Goal: Task Accomplishment & Management: Manage account settings

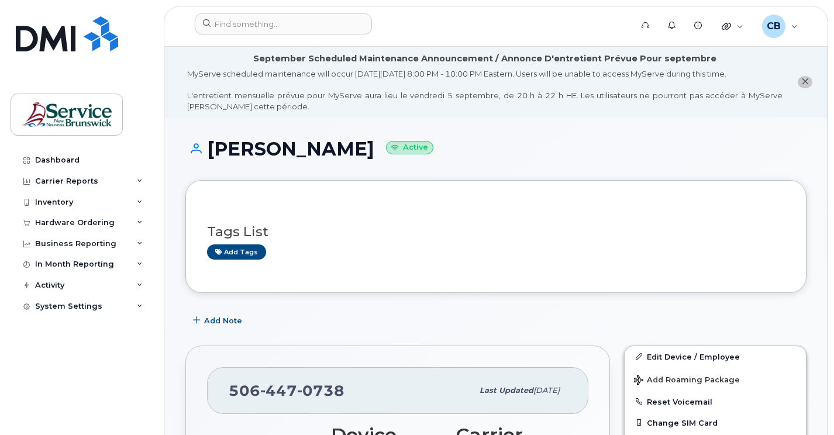
scroll to position [133, 0]
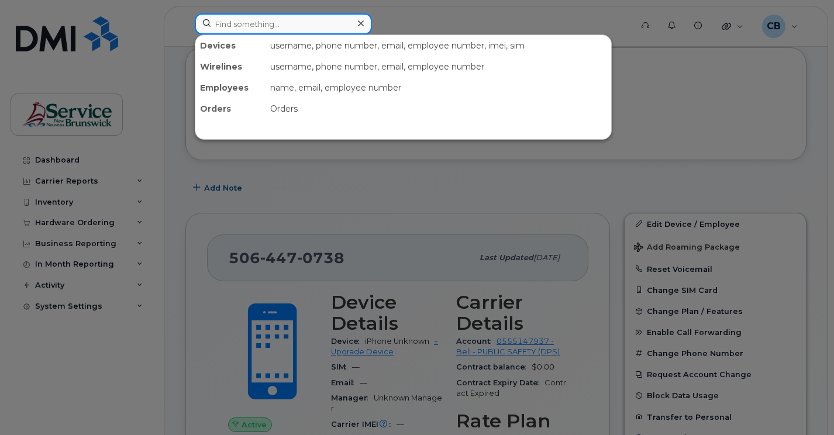
click at [241, 24] on input at bounding box center [283, 23] width 177 height 21
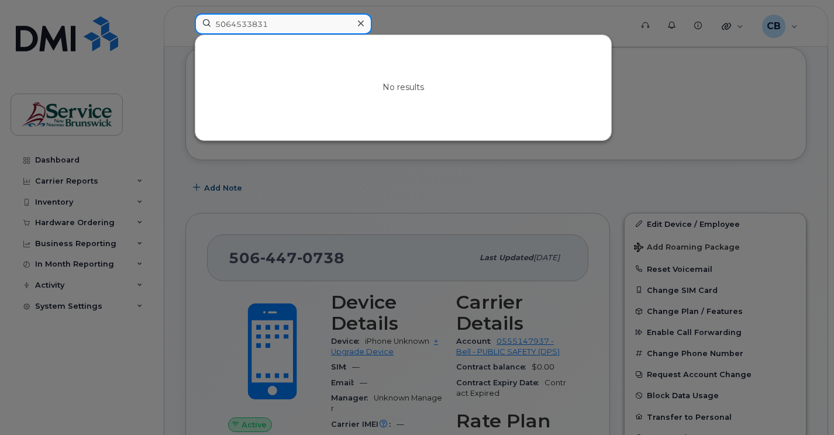
drag, startPoint x: 280, startPoint y: 25, endPoint x: 129, endPoint y: 24, distance: 151.5
click at [185, 24] on div "5064533831 No results" at bounding box center [409, 26] width 448 height 26
type input "m"
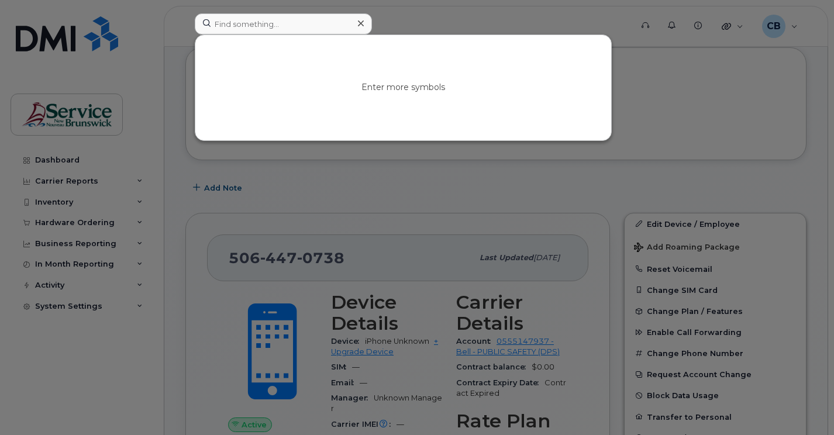
click at [176, 183] on div at bounding box center [417, 217] width 834 height 435
click at [276, 27] on input at bounding box center [283, 23] width 177 height 21
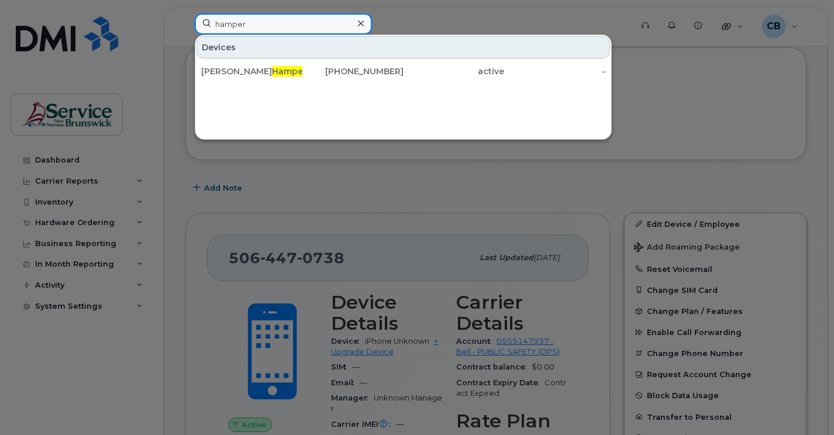
type input "hamper"
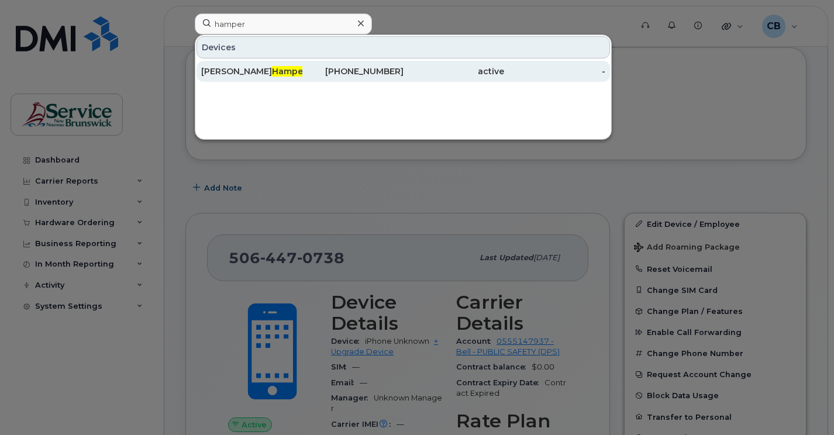
click at [366, 74] on div "506-435-0346" at bounding box center [352, 72] width 101 height 12
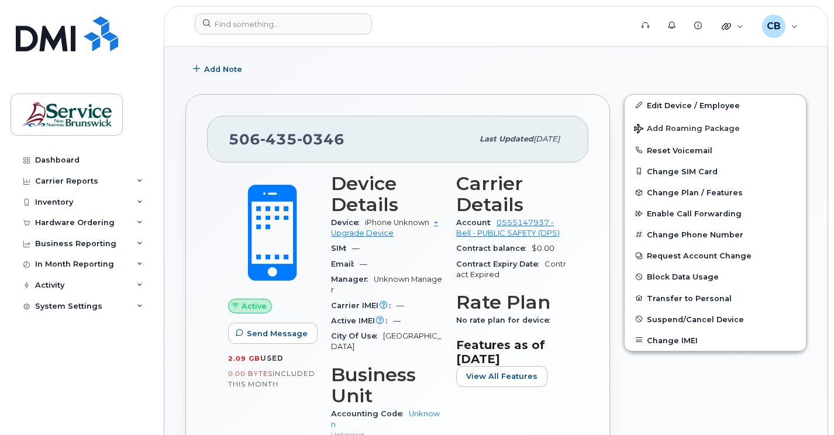
scroll to position [234, 0]
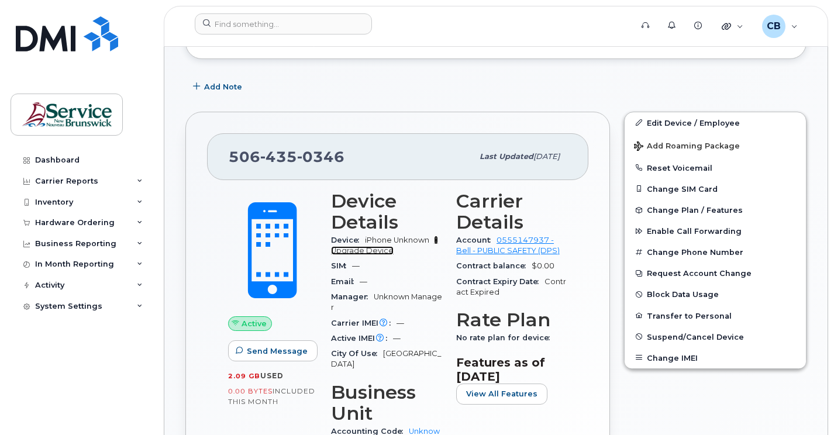
click at [375, 255] on link "+ Upgrade Device" at bounding box center [384, 245] width 107 height 19
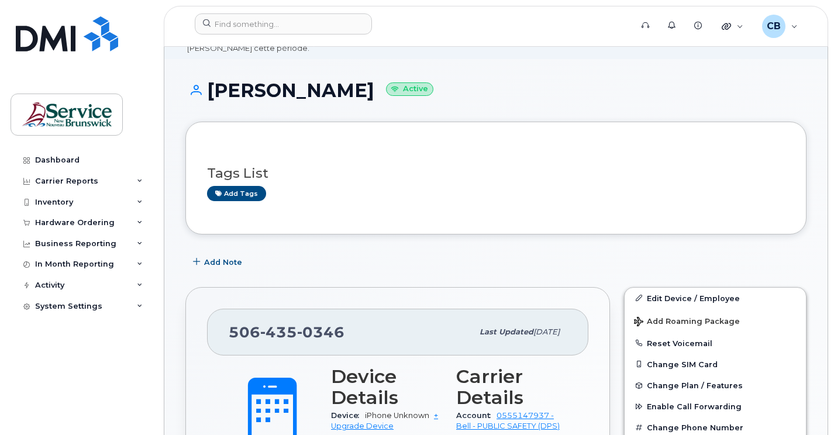
scroll to position [117, 0]
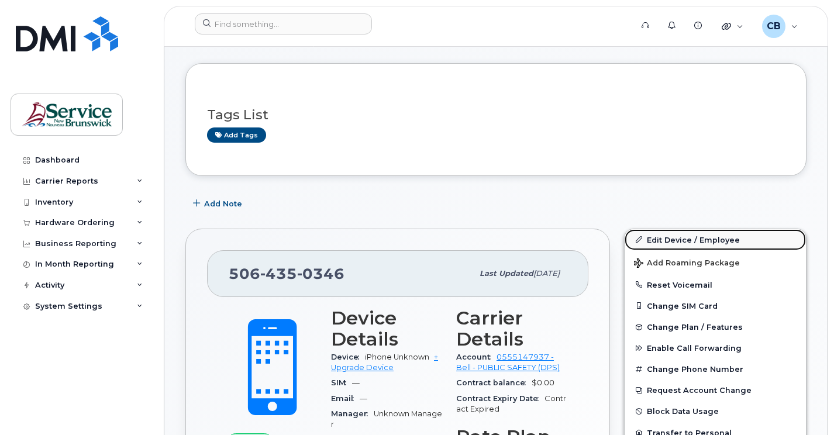
click at [697, 239] on link "Edit Device / Employee" at bounding box center [715, 239] width 181 height 21
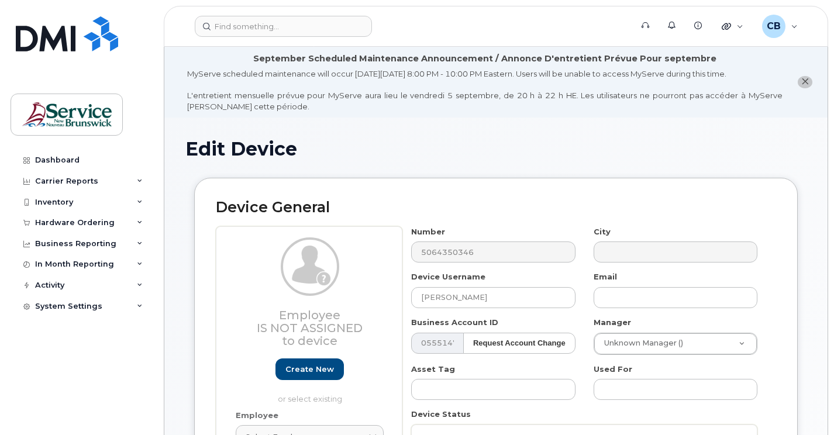
select select "34535605"
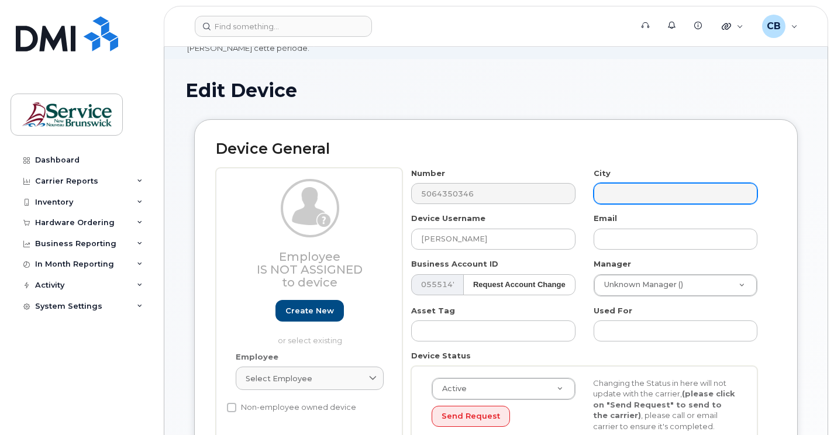
scroll to position [117, 0]
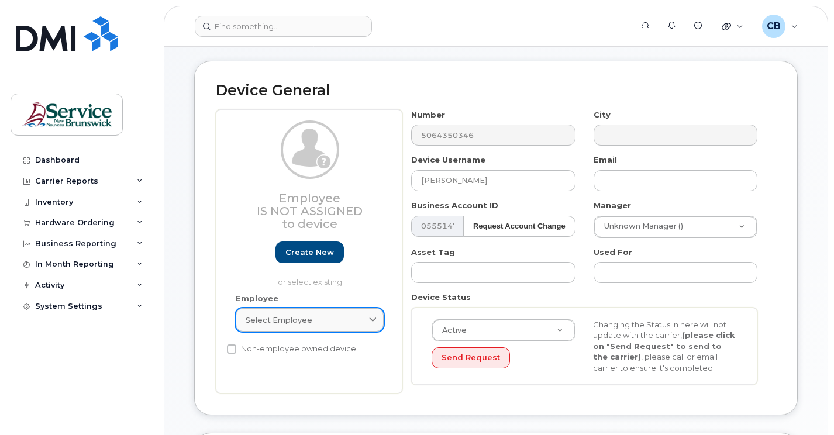
click at [373, 323] on icon at bounding box center [373, 321] width 8 height 8
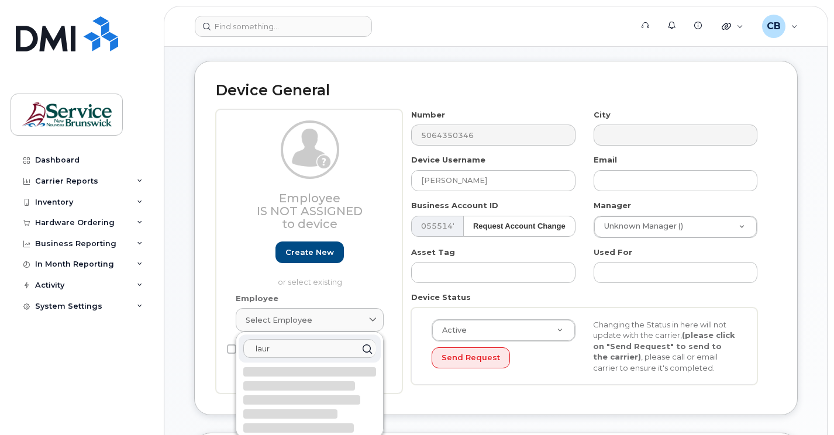
type input "[PERSON_NAME]"
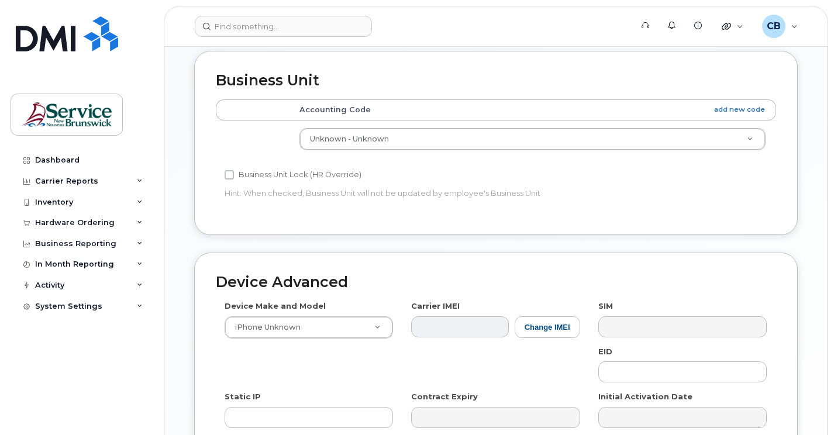
scroll to position [527, 0]
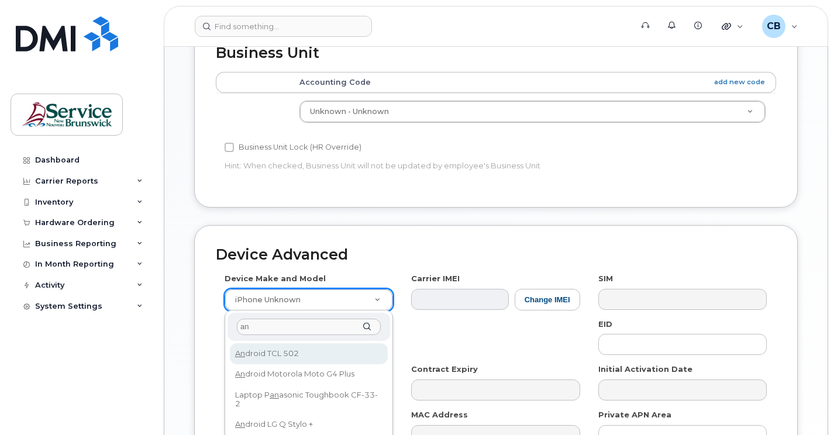
type input "and"
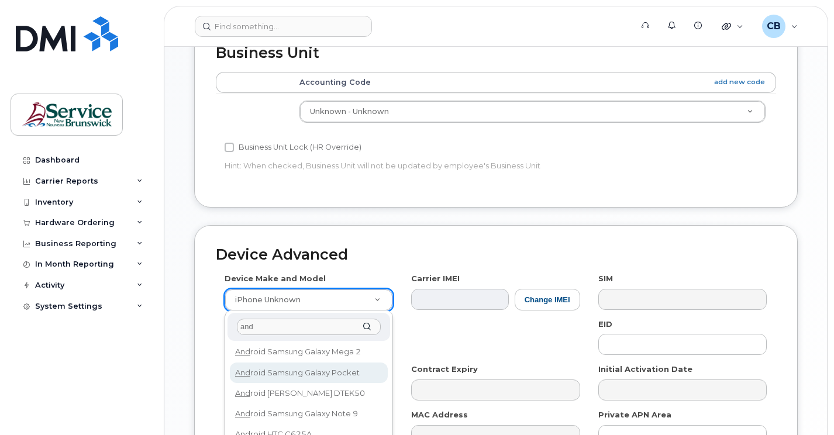
scroll to position [175, 0]
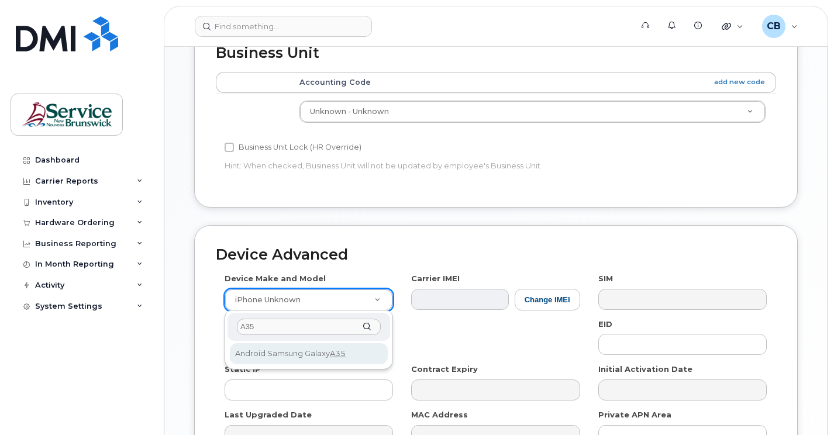
type input "A35"
select select "3127"
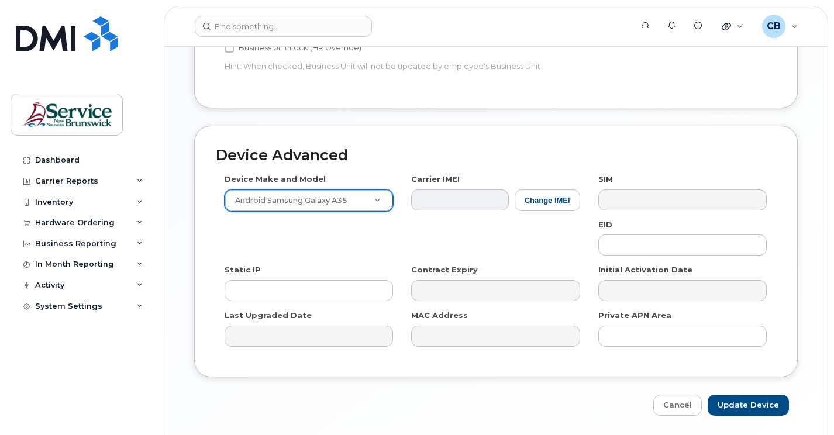
scroll to position [644, 0]
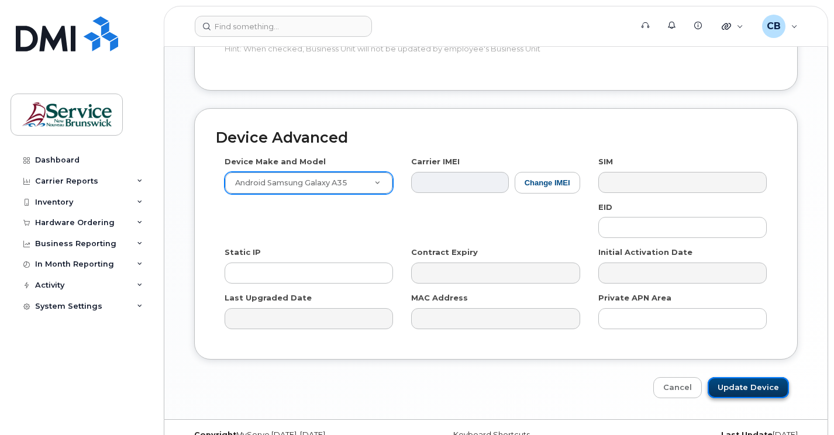
click at [764, 393] on input "Update Device" at bounding box center [748, 388] width 81 height 22
type input "Saving..."
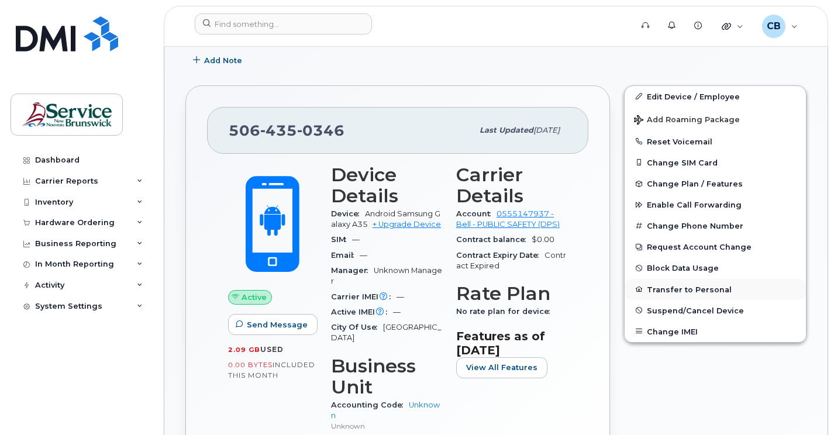
scroll to position [234, 0]
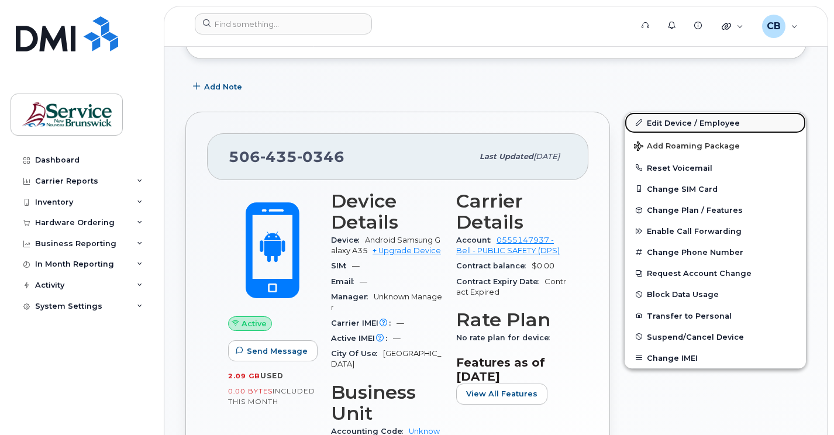
click at [690, 125] on link "Edit Device / Employee" at bounding box center [715, 122] width 181 height 21
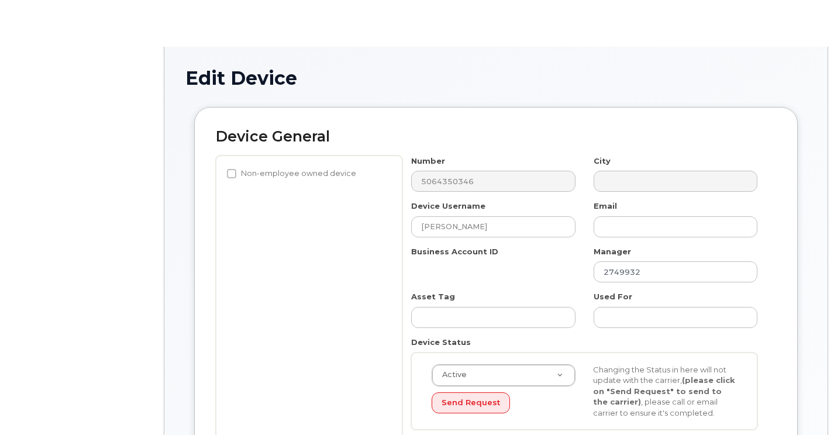
select select "34535605"
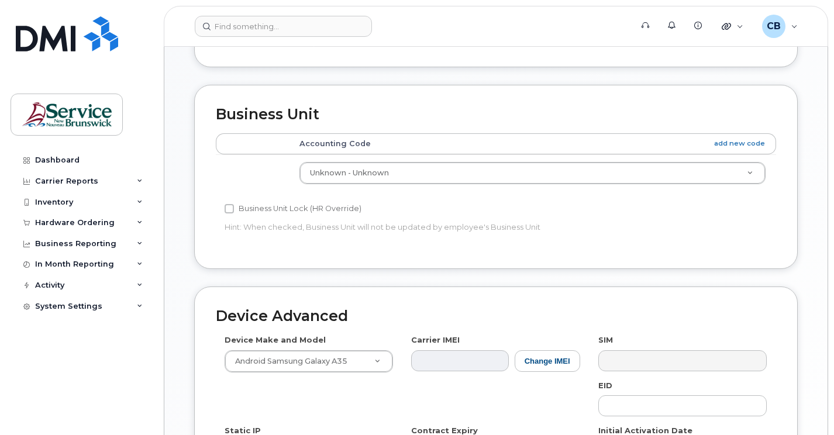
scroll to position [468, 0]
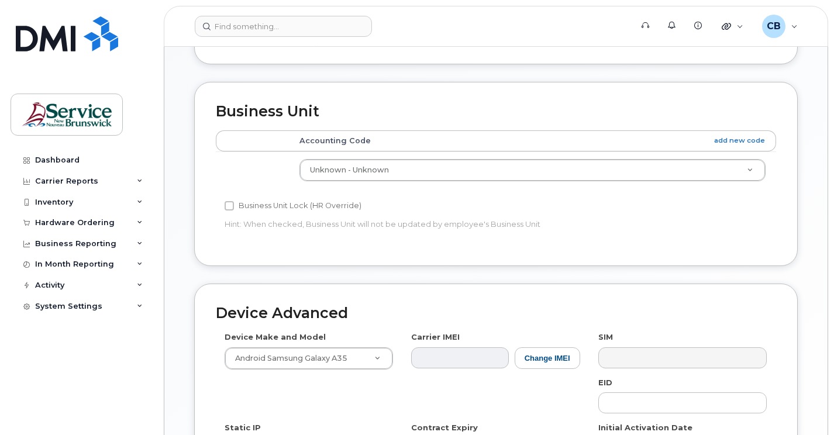
click at [329, 141] on th "Accounting Code add new code" at bounding box center [532, 140] width 487 height 21
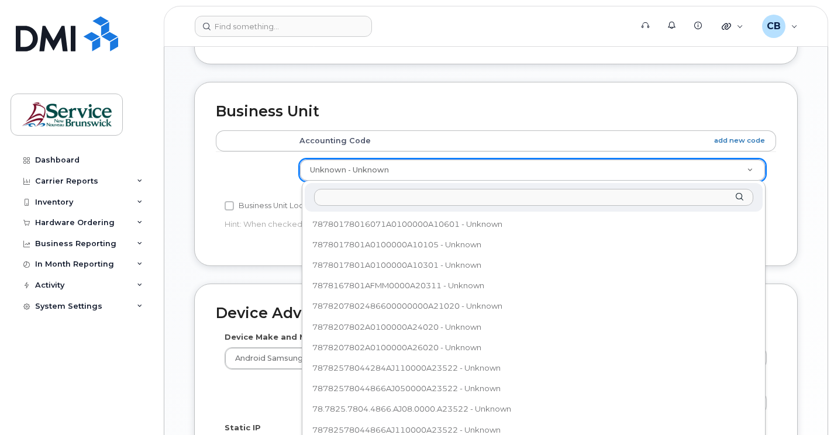
scroll to position [401, 0]
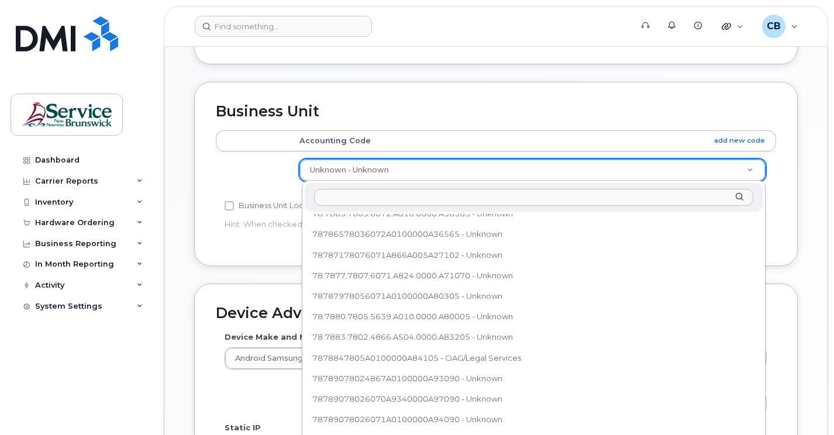
type input "7878907802A9360000A97090"
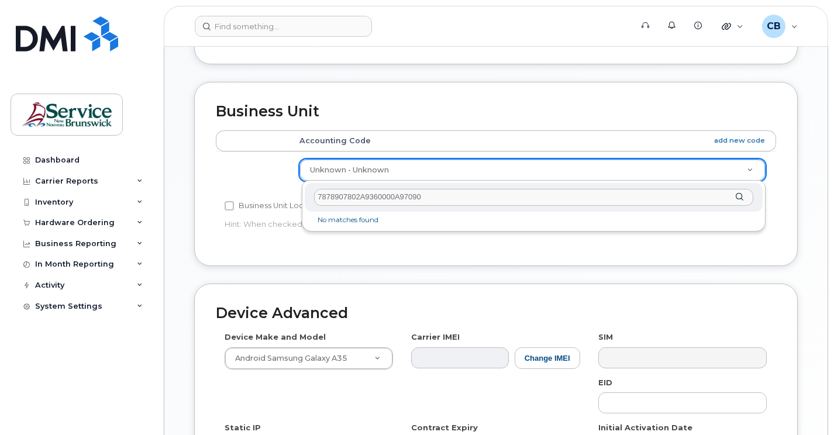
scroll to position [0, 0]
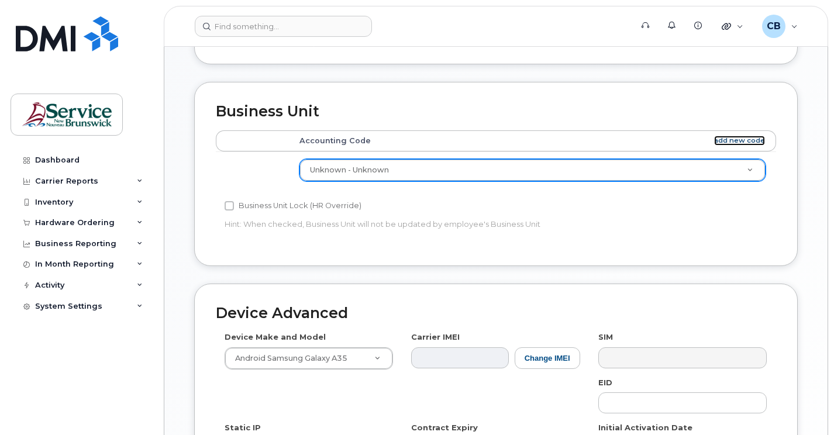
click at [742, 140] on link "add new code" at bounding box center [739, 141] width 51 height 10
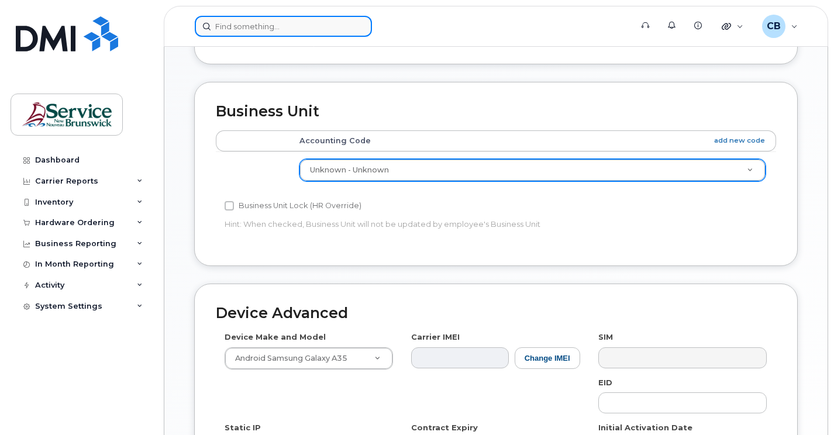
click at [233, 30] on input at bounding box center [283, 26] width 177 height 21
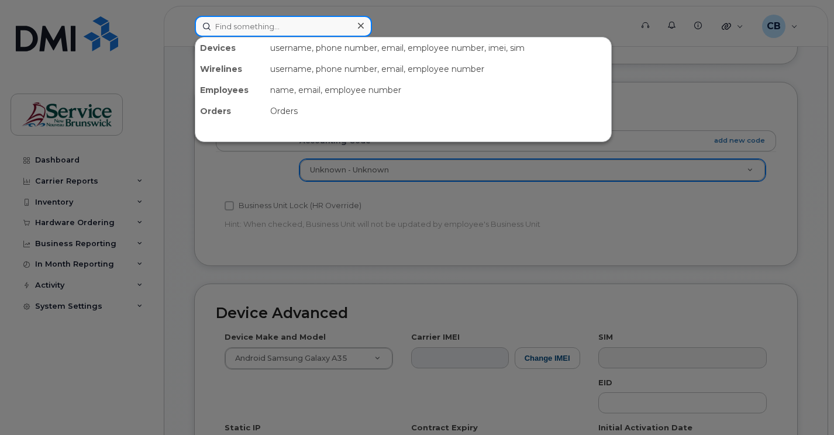
paste input "506 736-8055"
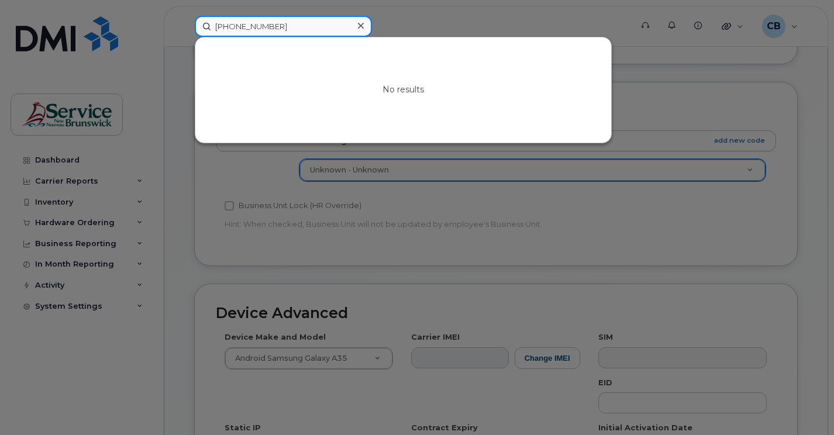
click at [231, 25] on input "506 736-8055" at bounding box center [283, 26] width 177 height 21
click at [247, 25] on input "506736-8055" at bounding box center [283, 26] width 177 height 21
drag, startPoint x: 243, startPoint y: 28, endPoint x: 202, endPoint y: 27, distance: 41.0
click at [202, 27] on input "5067368055" at bounding box center [283, 26] width 177 height 21
type input "5067368055"
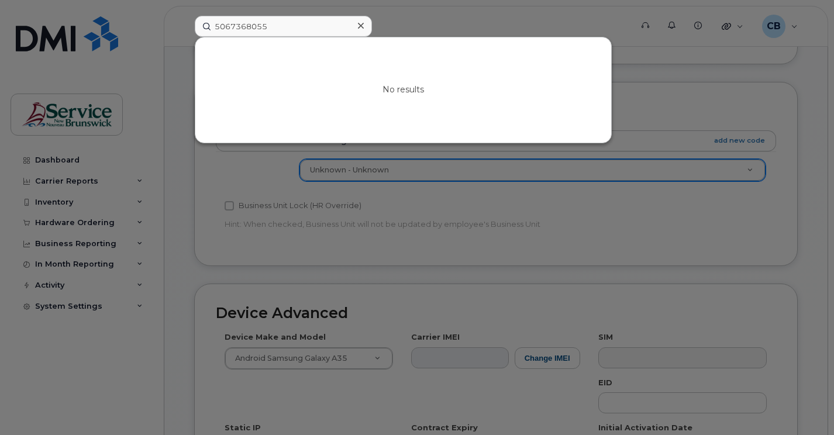
click at [651, 105] on div at bounding box center [417, 217] width 834 height 435
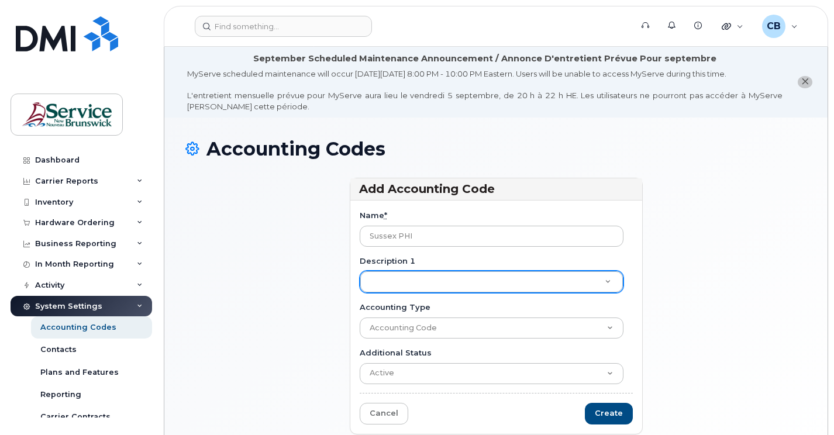
type input "Sussex PHI"
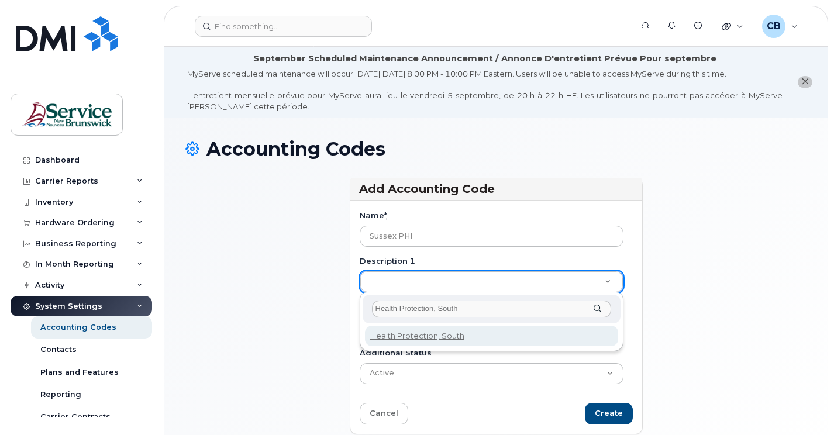
type input "Health Protection, South"
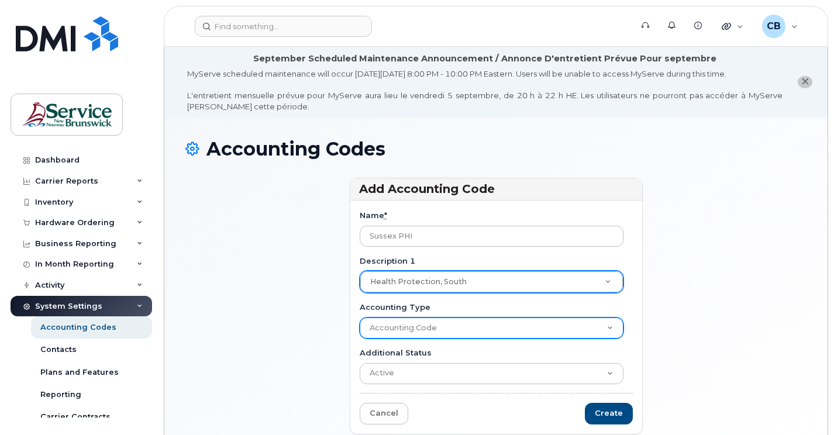
click at [609, 328] on select "Accounting Code" at bounding box center [492, 328] width 264 height 21
click at [360, 318] on select "Accounting Code" at bounding box center [492, 328] width 264 height 21
click at [369, 327] on select "Accounting Code" at bounding box center [492, 328] width 264 height 21
click at [610, 328] on select "Accounting Code" at bounding box center [492, 328] width 264 height 21
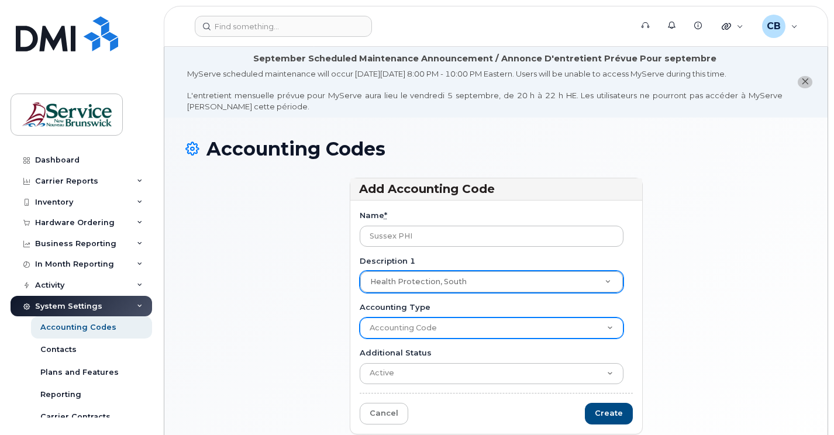
click at [610, 328] on select "Accounting Code" at bounding box center [492, 328] width 264 height 21
click at [360, 318] on select "Accounting Code" at bounding box center [492, 328] width 264 height 21
click at [543, 325] on select "Accounting Code" at bounding box center [492, 328] width 264 height 21
click at [611, 328] on select "Accounting Code" at bounding box center [492, 328] width 264 height 21
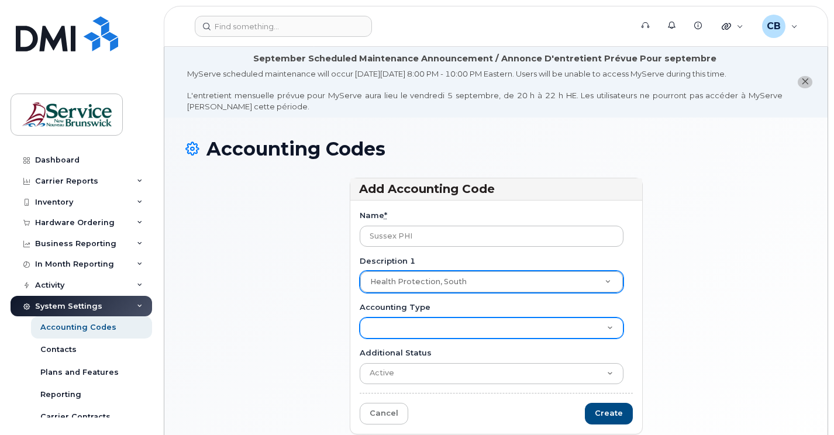
select select "2025"
click at [360, 318] on select "Accounting Code" at bounding box center [492, 328] width 264 height 21
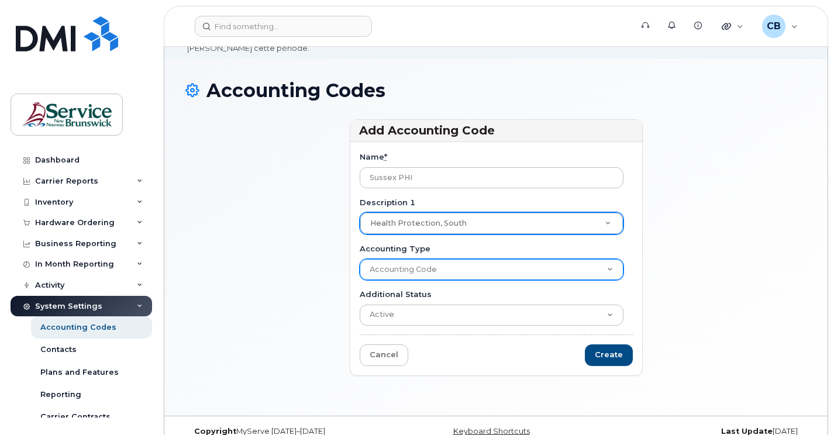
scroll to position [77, 0]
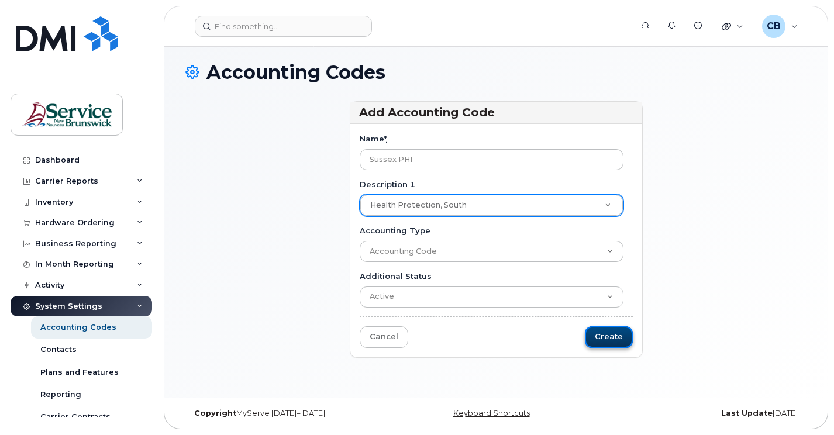
click at [596, 342] on input "Create" at bounding box center [609, 337] width 48 height 22
type input "Saving..."
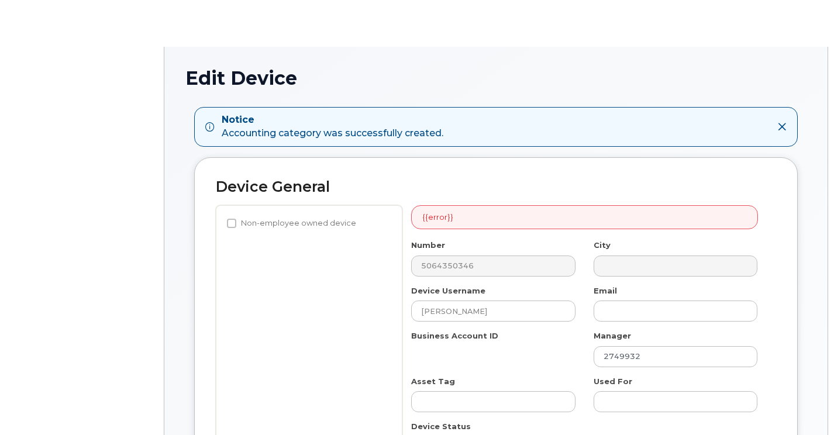
select select "34535605"
